Goal: Navigation & Orientation: Find specific page/section

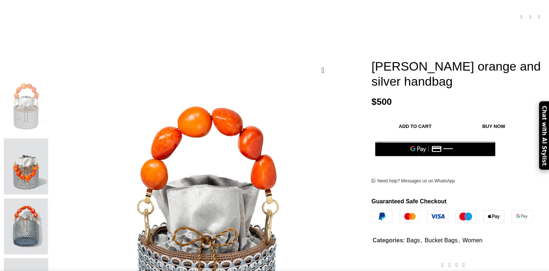
scroll to position [142, 0]
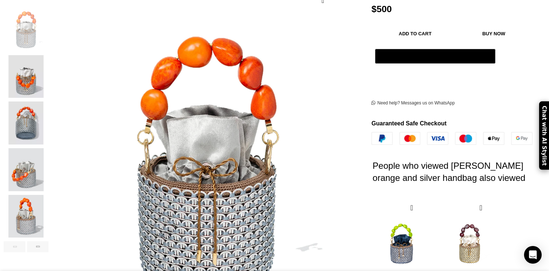
click at [48, 159] on img "4 / 7" at bounding box center [26, 169] width 45 height 43
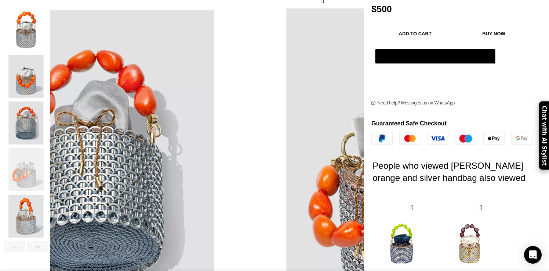
scroll to position [0, 77]
click at [48, 208] on img "5 / 7" at bounding box center [26, 216] width 45 height 43
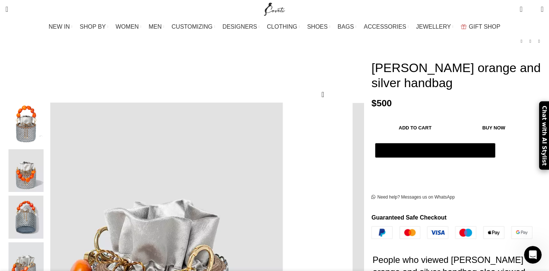
scroll to position [0, 309]
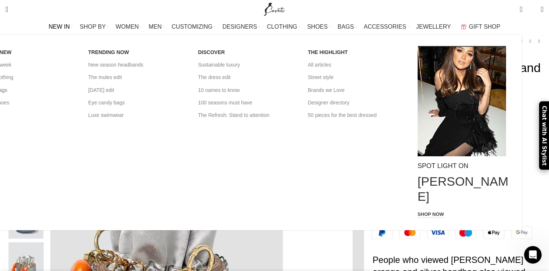
click at [77, 93] on link "New in Bags" at bounding box center [27, 90] width 99 height 12
